Goal: Find specific page/section: Find specific page/section

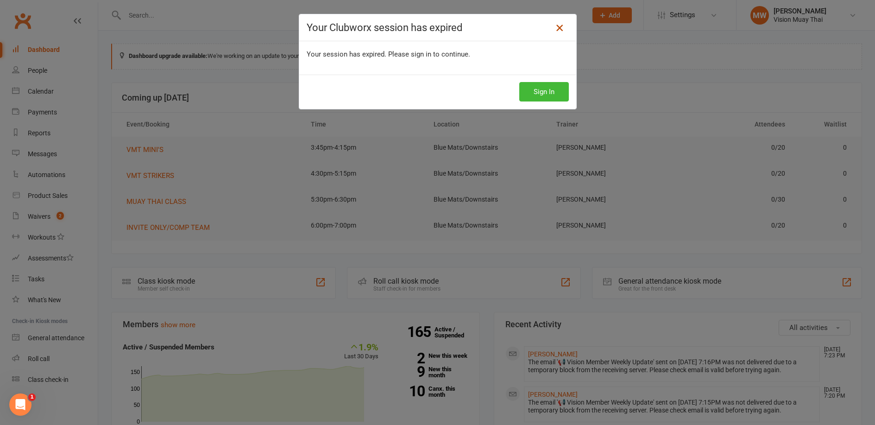
click at [558, 25] on icon at bounding box center [559, 27] width 11 height 11
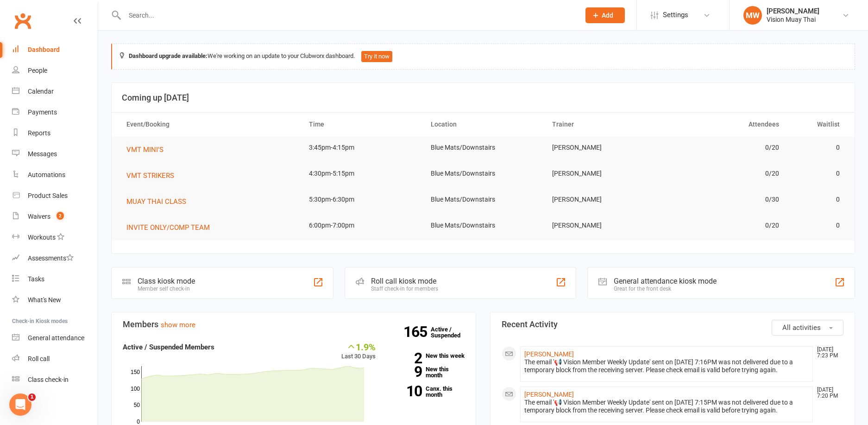
click at [147, 19] on input "text" at bounding box center [348, 15] width 452 height 13
type input "lily howland"
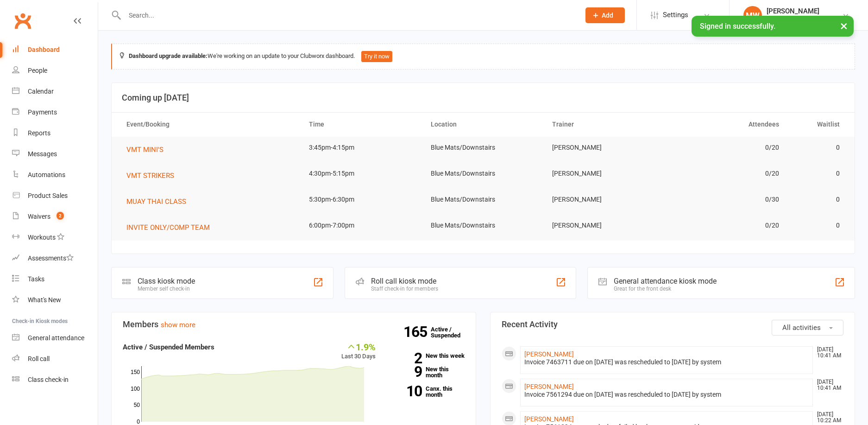
click at [171, 16] on input "text" at bounding box center [348, 15] width 452 height 13
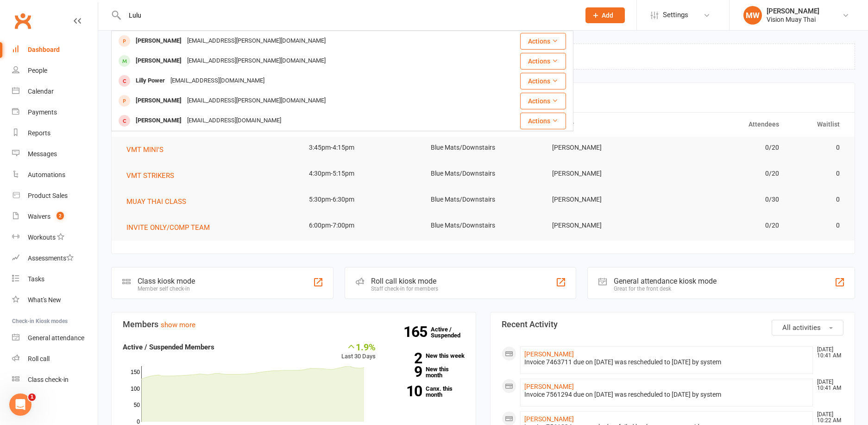
type input "Lulu"
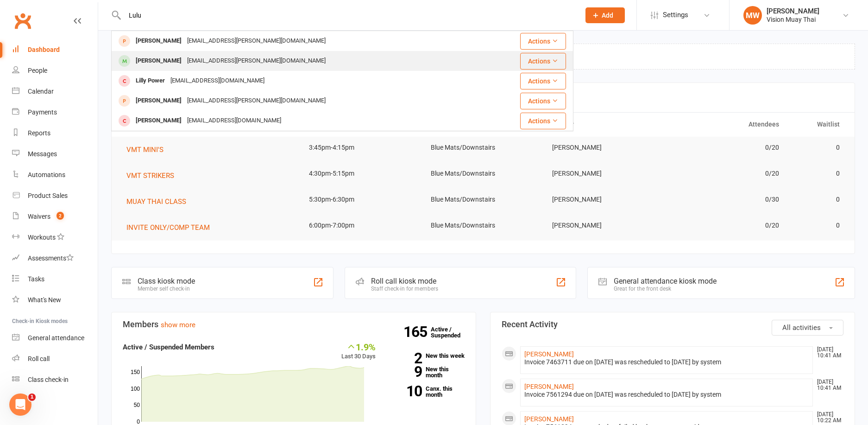
drag, startPoint x: 171, startPoint y: 16, endPoint x: 207, endPoint y: 62, distance: 58.0
click at [207, 62] on div "[EMAIL_ADDRESS][PERSON_NAME][DOMAIN_NAME]" at bounding box center [256, 60] width 144 height 13
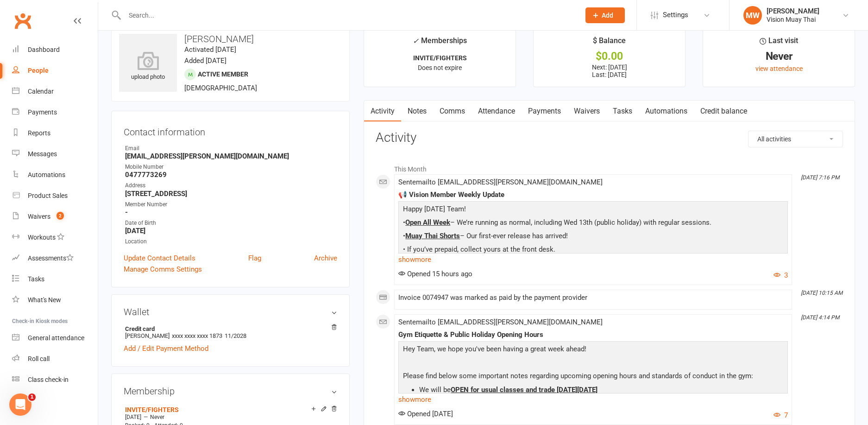
scroll to position [65, 0]
